Goal: Transaction & Acquisition: Purchase product/service

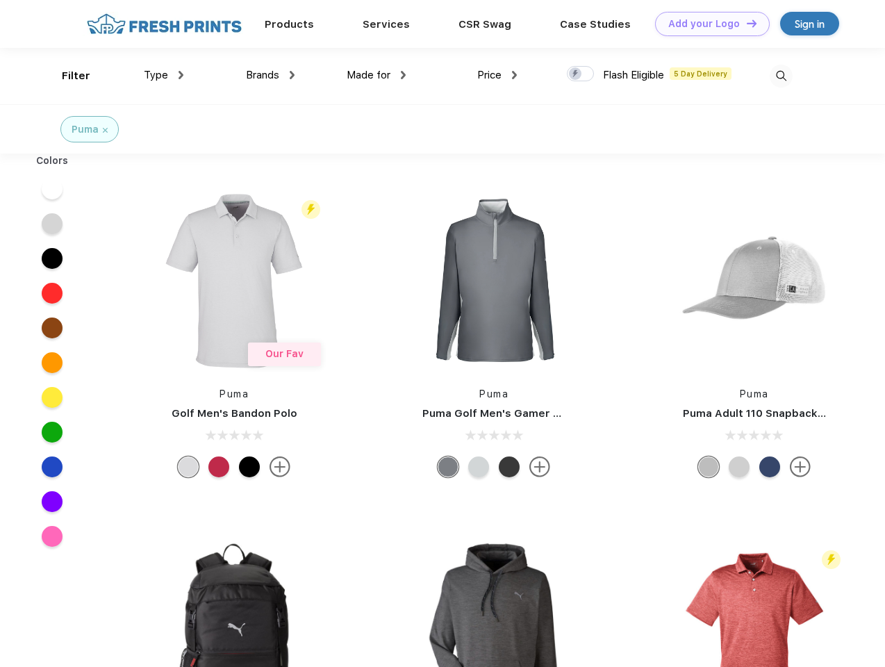
click at [707, 24] on link "Add your Logo Design Tool" at bounding box center [712, 24] width 115 height 24
click at [0, 0] on div "Design Tool" at bounding box center [0, 0] width 0 height 0
click at [745, 23] on link "Add your Logo Design Tool" at bounding box center [712, 24] width 115 height 24
click at [67, 76] on div "Filter" at bounding box center [76, 76] width 28 height 16
click at [164, 75] on span "Type" at bounding box center [156, 75] width 24 height 13
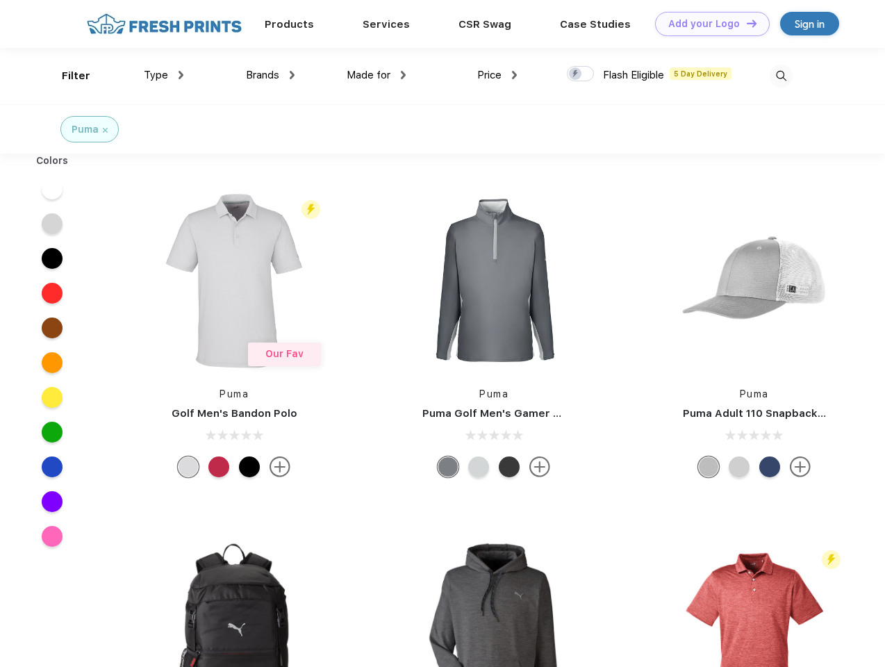
click at [270, 75] on span "Brands" at bounding box center [262, 75] width 33 height 13
click at [376, 75] on span "Made for" at bounding box center [369, 75] width 44 height 13
click at [497, 75] on span "Price" at bounding box center [489, 75] width 24 height 13
click at [581, 74] on div at bounding box center [580, 73] width 27 height 15
click at [576, 74] on input "checkbox" at bounding box center [571, 69] width 9 height 9
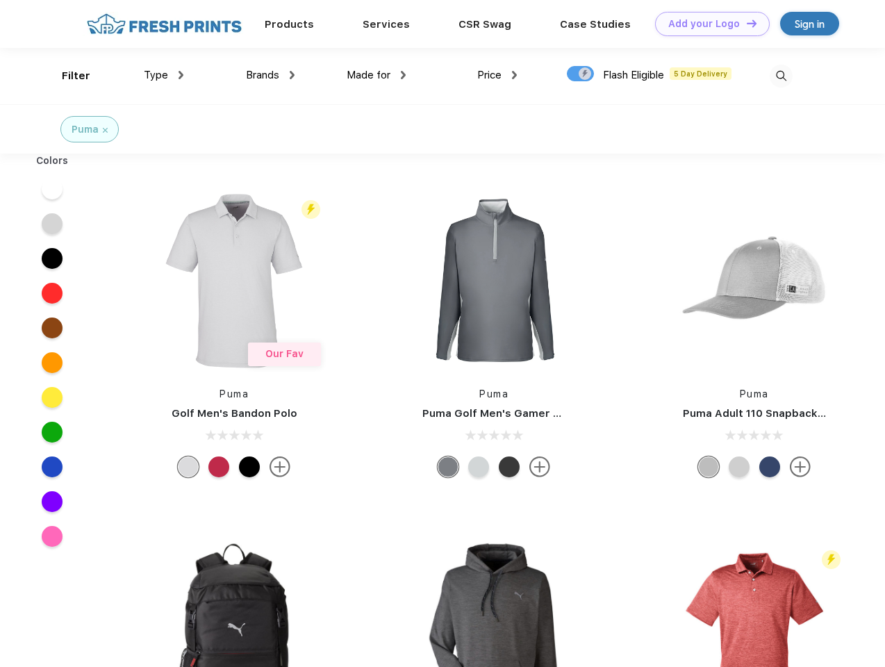
click at [781, 76] on img at bounding box center [781, 76] width 23 height 23
